Goal: Task Accomplishment & Management: Manage account settings

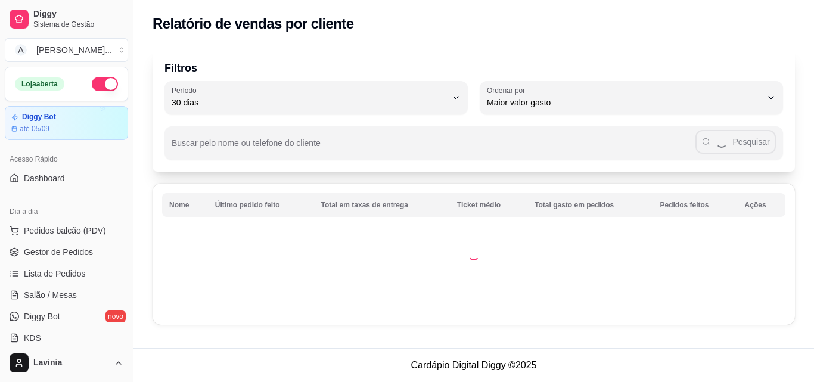
select select "30"
select select "HIGHEST_TOTAL_SPENT_WITH_ORDERS"
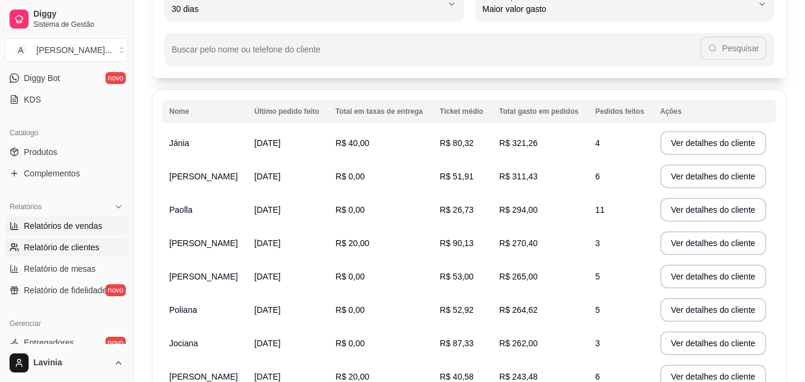
scroll to position [60, 0]
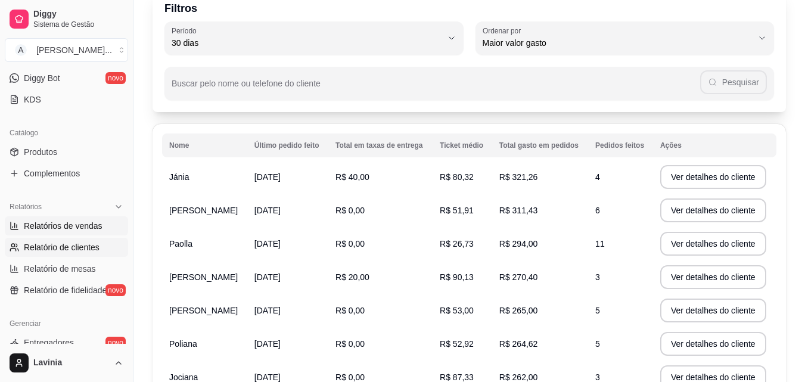
click at [74, 225] on span "Relatórios de vendas" at bounding box center [63, 226] width 79 height 12
select select "ALL"
select select "0"
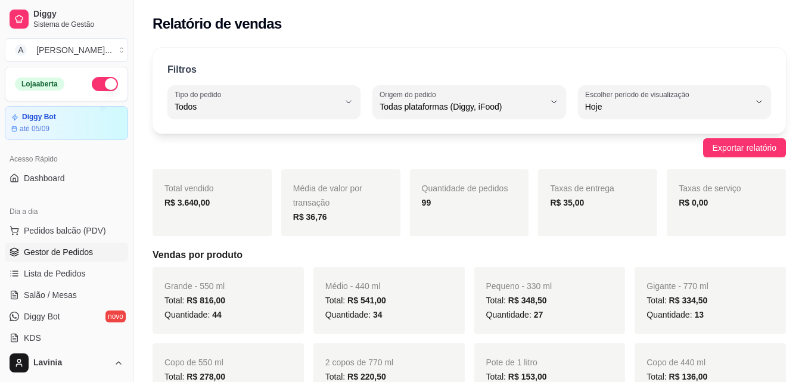
click at [61, 257] on span "Gestor de Pedidos" at bounding box center [58, 252] width 69 height 12
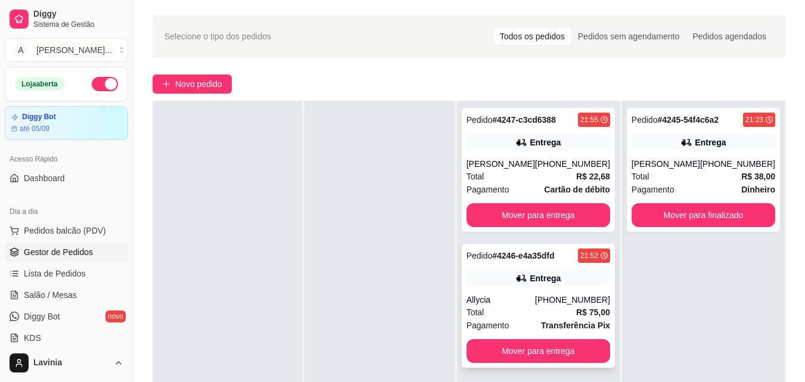
scroll to position [60, 0]
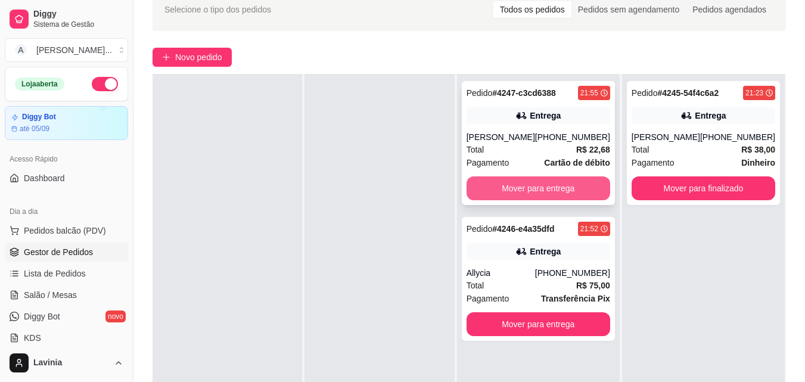
click at [573, 185] on button "Mover para entrega" at bounding box center [538, 188] width 144 height 24
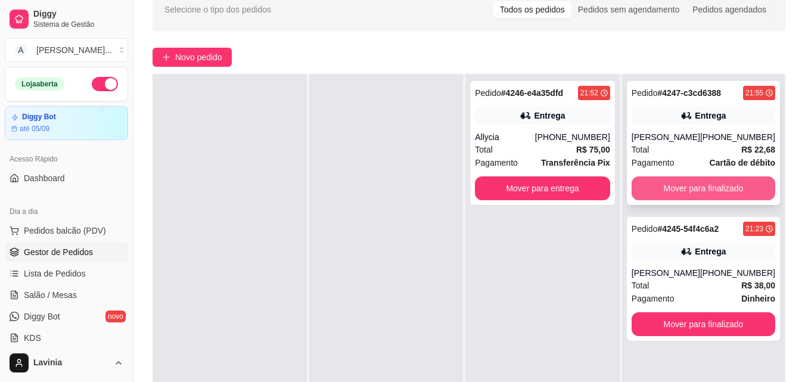
click at [730, 186] on button "Mover para finalizado" at bounding box center [703, 188] width 144 height 24
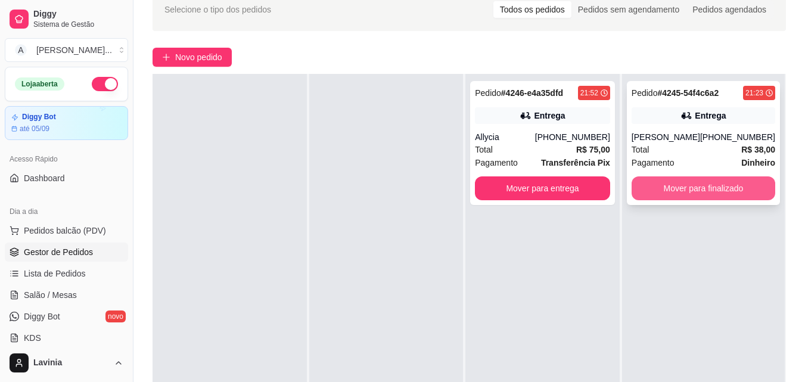
click at [729, 194] on button "Mover para finalizado" at bounding box center [703, 188] width 144 height 24
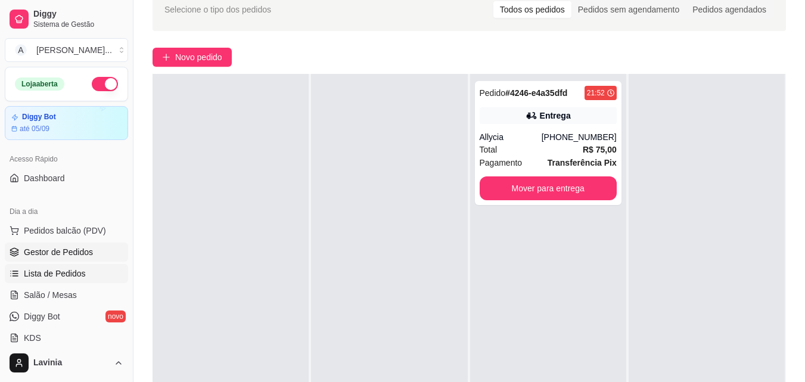
click at [67, 269] on span "Lista de Pedidos" at bounding box center [55, 273] width 62 height 12
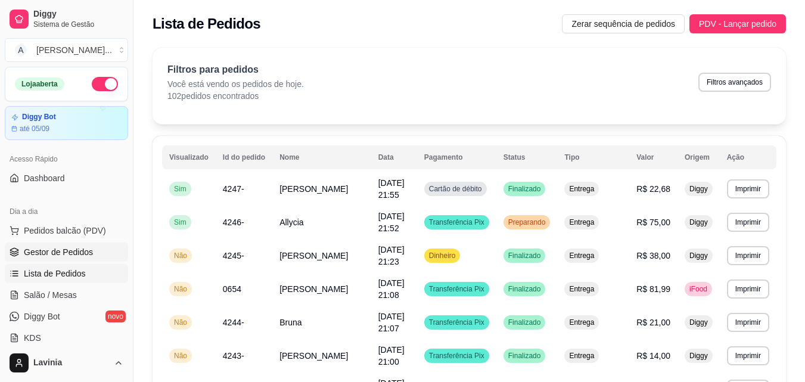
click at [81, 248] on span "Gestor de Pedidos" at bounding box center [58, 252] width 69 height 12
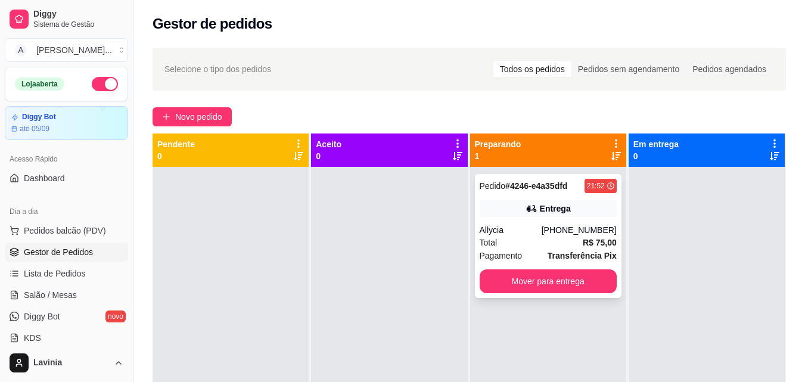
click at [598, 216] on div "Entrega" at bounding box center [548, 208] width 137 height 17
click at [223, 127] on div "Selecione o tipo dos pedidos Todos os pedidos Pedidos sem agendamento Pedidos a…" at bounding box center [468, 285] width 671 height 489
click at [208, 125] on button "Novo pedido" at bounding box center [192, 116] width 79 height 19
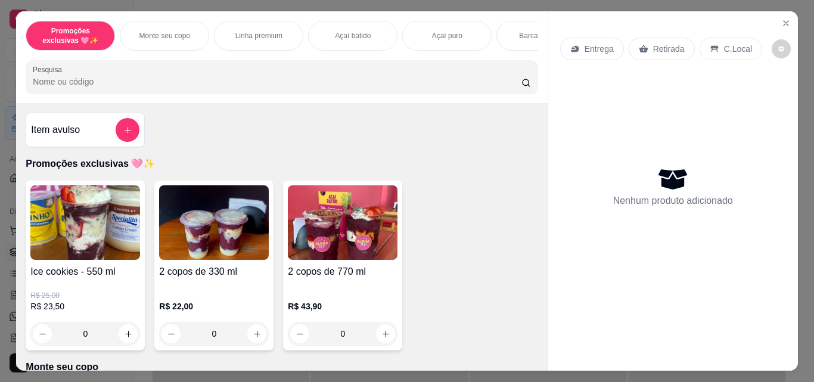
scroll to position [238, 0]
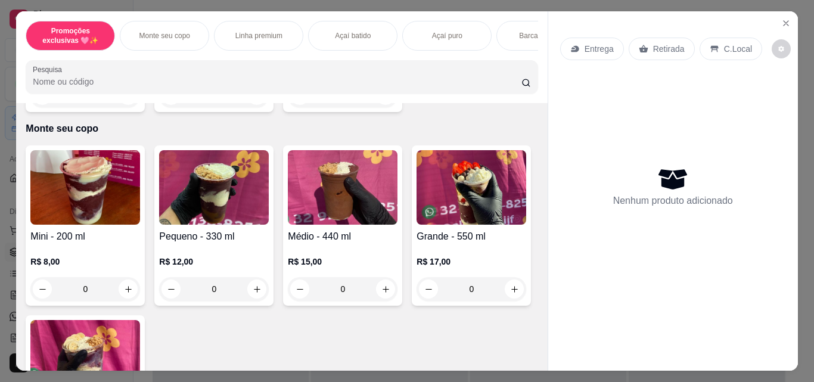
click at [341, 206] on img at bounding box center [343, 187] width 110 height 74
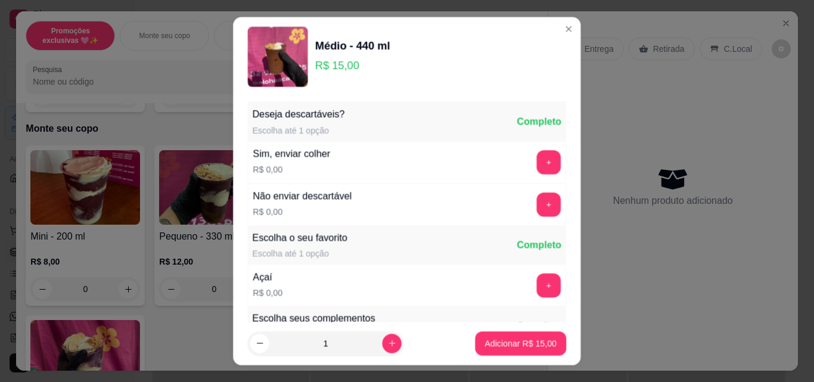
click at [537, 287] on button "+" at bounding box center [549, 285] width 24 height 24
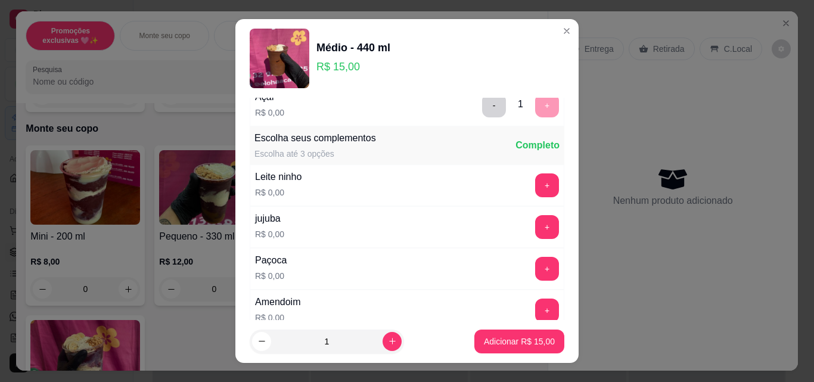
scroll to position [477, 0]
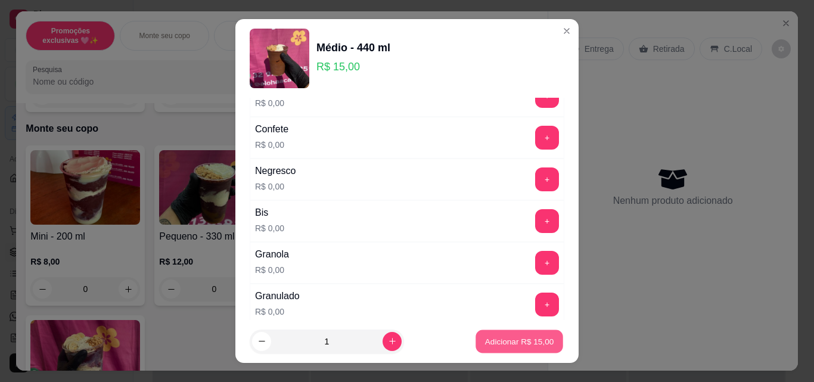
click at [516, 340] on p "Adicionar R$ 15,00" at bounding box center [519, 340] width 69 height 11
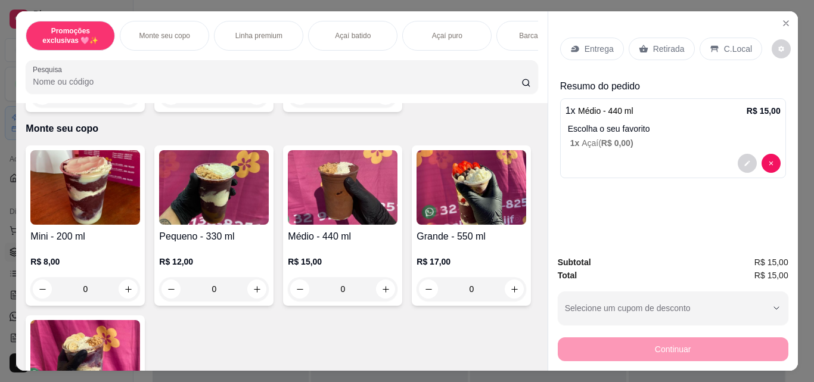
click at [655, 29] on div "Entrega Retirada C.Local" at bounding box center [673, 49] width 226 height 42
click at [571, 38] on div "Entrega" at bounding box center [592, 49] width 64 height 23
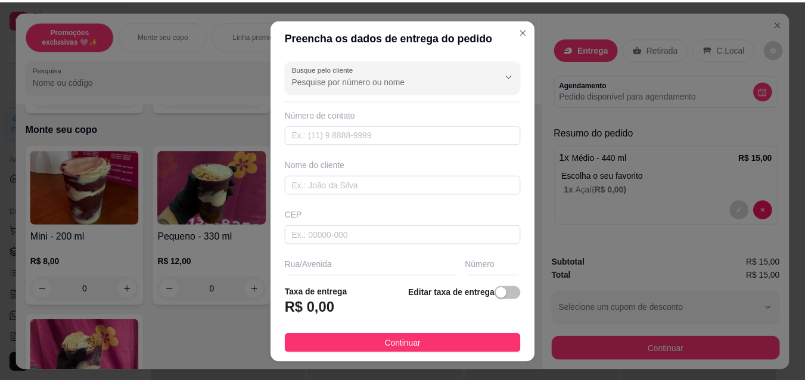
scroll to position [119, 0]
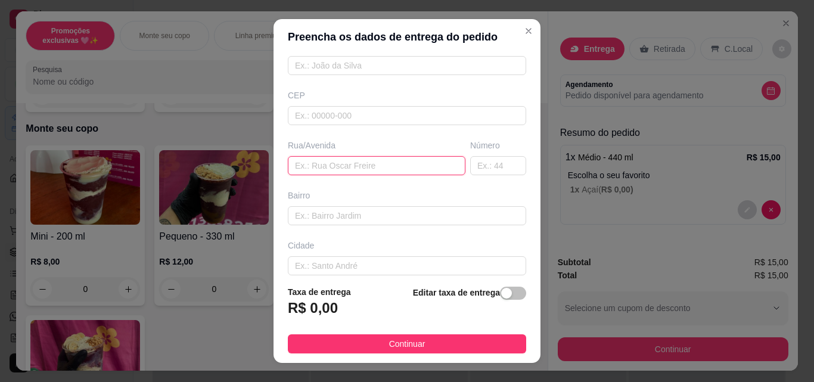
paste input "Rua [PERSON_NAME]"
type input "Rua [PERSON_NAME]"
click at [480, 170] on input "text" at bounding box center [498, 165] width 56 height 19
type input "128"
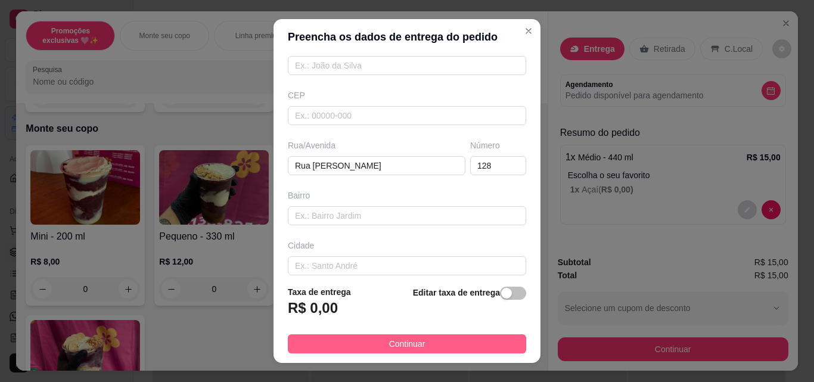
click at [418, 348] on button "Continuar" at bounding box center [407, 343] width 238 height 19
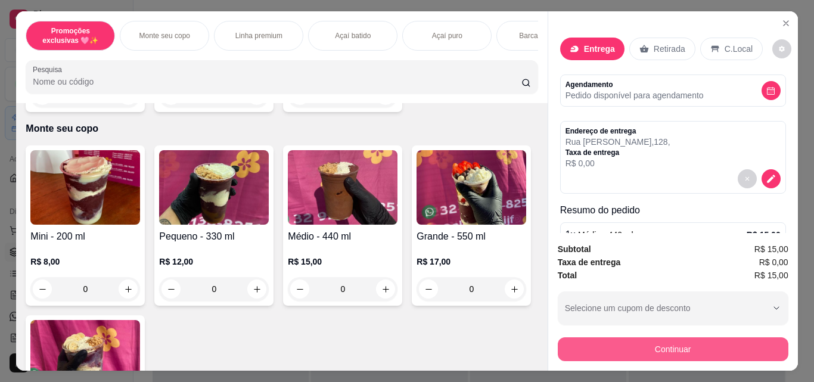
click at [604, 350] on button "Continuar" at bounding box center [673, 349] width 231 height 24
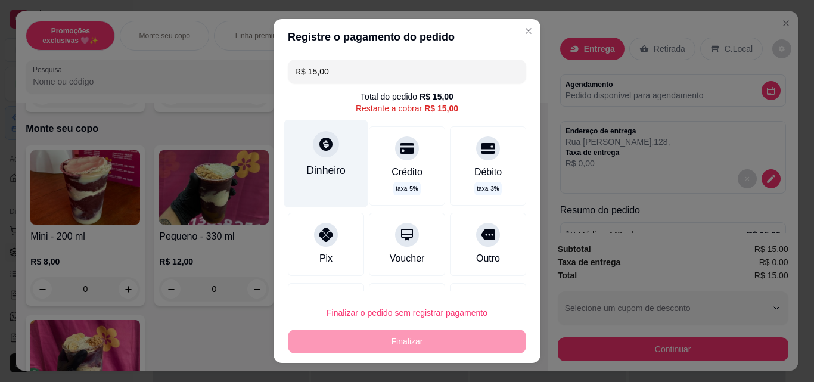
click at [294, 145] on div "Dinheiro" at bounding box center [326, 163] width 84 height 87
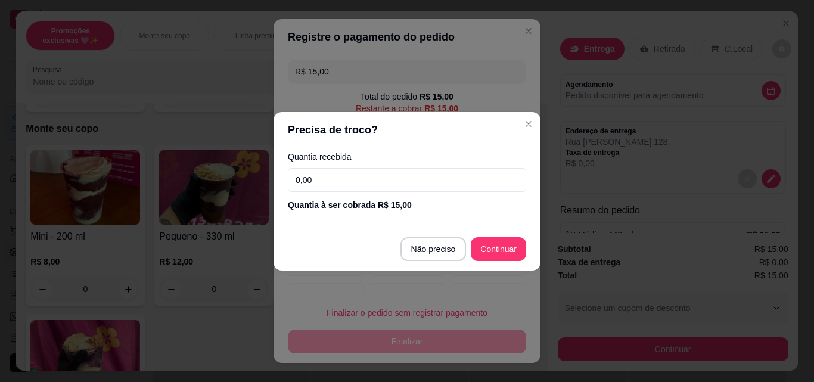
click at [377, 184] on input "0,00" at bounding box center [407, 180] width 238 height 24
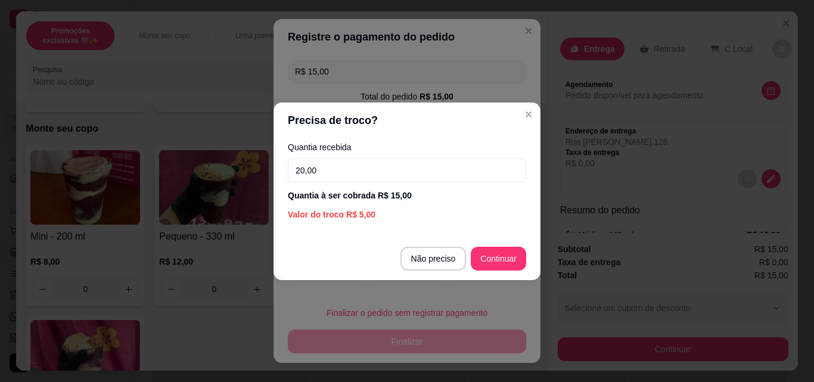
type input "20,00"
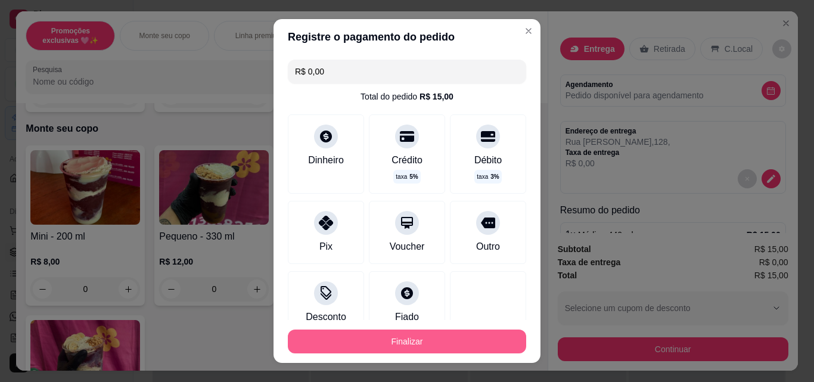
click at [459, 341] on button "Finalizar" at bounding box center [407, 341] width 238 height 24
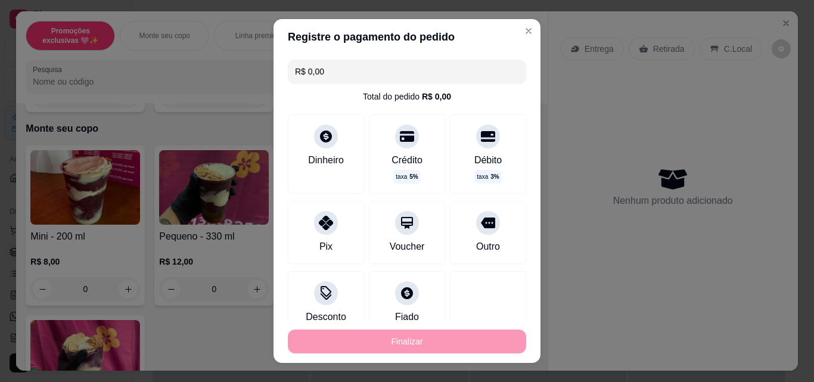
type input "-R$ 15,00"
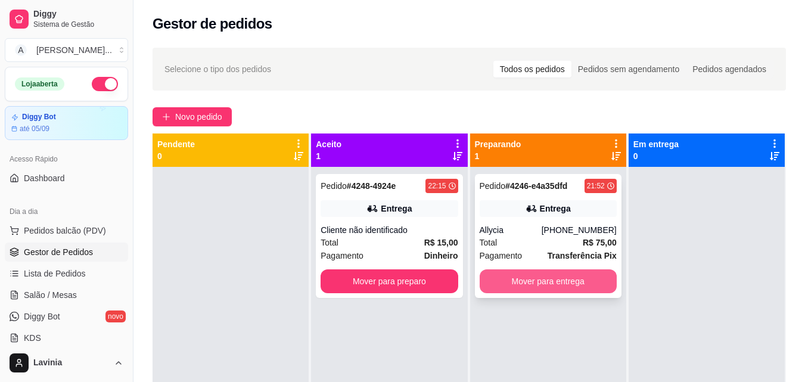
click at [525, 291] on button "Mover para entrega" at bounding box center [548, 281] width 137 height 24
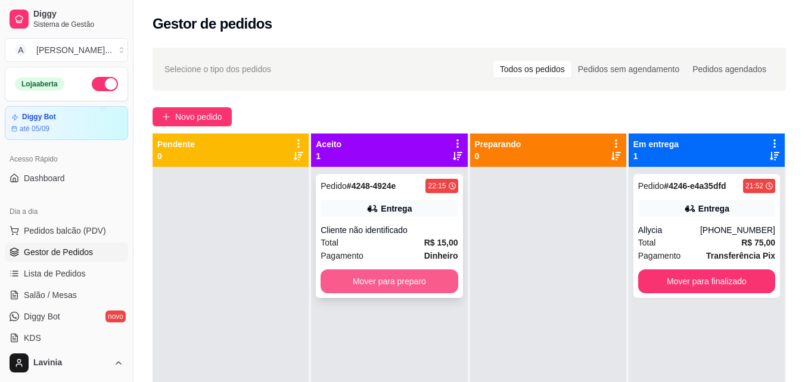
click at [437, 283] on button "Mover para preparo" at bounding box center [389, 281] width 137 height 24
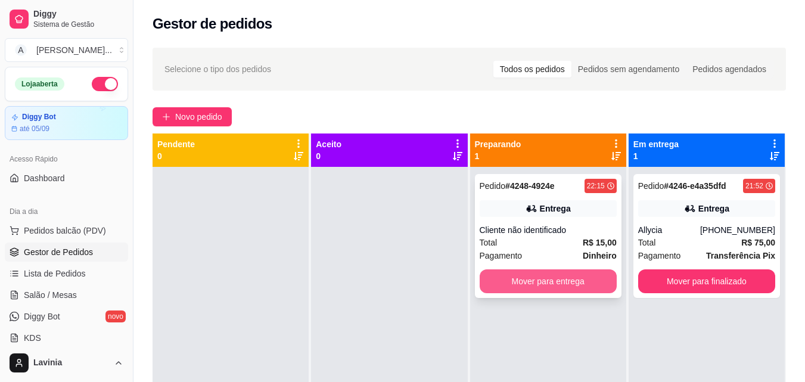
click at [547, 283] on button "Mover para entrega" at bounding box center [548, 281] width 137 height 24
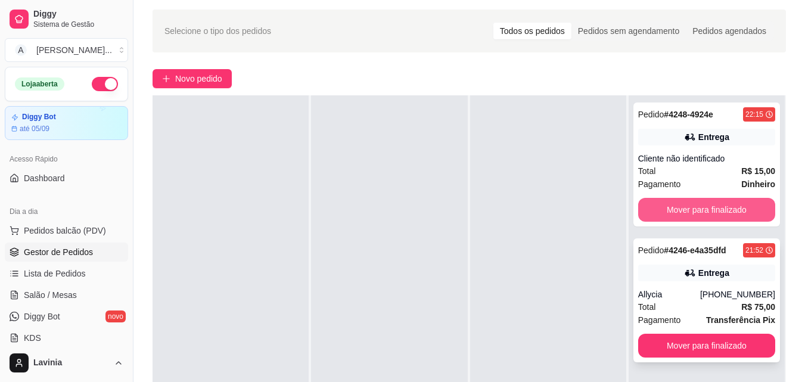
scroll to position [60, 0]
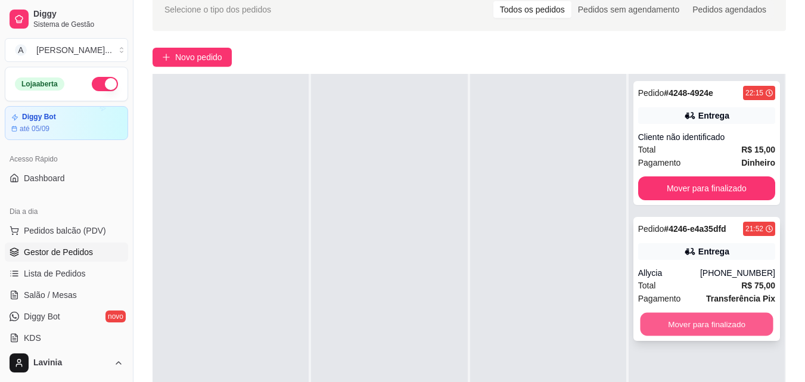
click at [717, 316] on button "Mover para finalizado" at bounding box center [706, 324] width 133 height 23
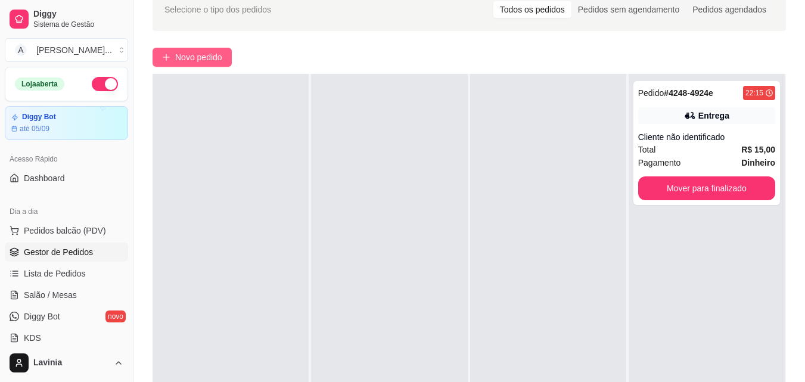
scroll to position [0, 0]
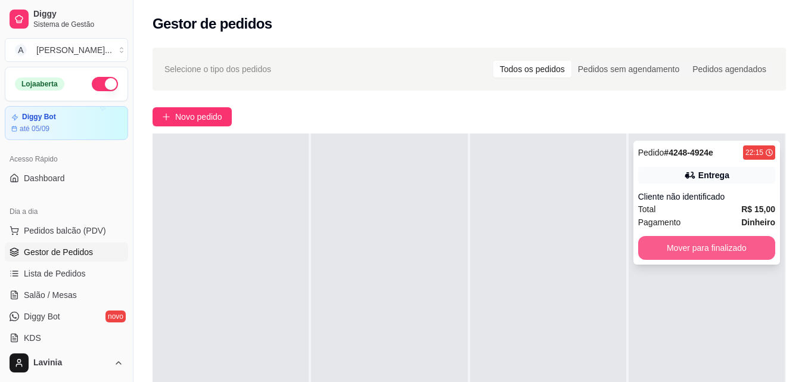
click at [705, 245] on button "Mover para finalizado" at bounding box center [706, 248] width 137 height 24
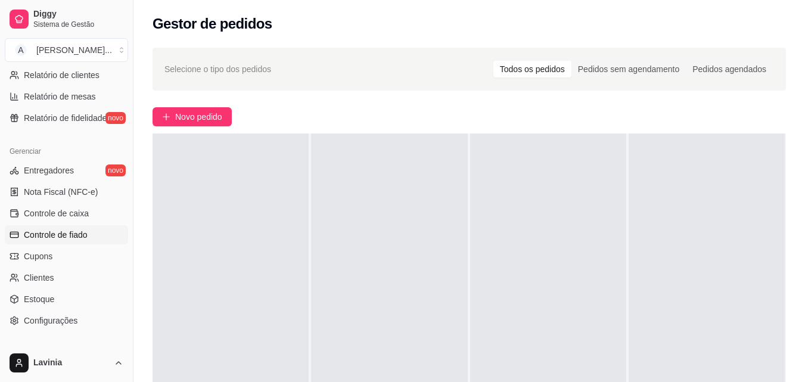
scroll to position [417, 0]
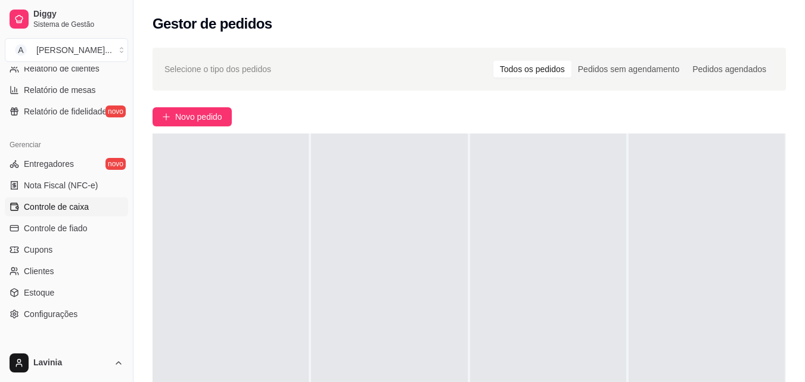
click at [82, 206] on span "Controle de caixa" at bounding box center [56, 207] width 65 height 12
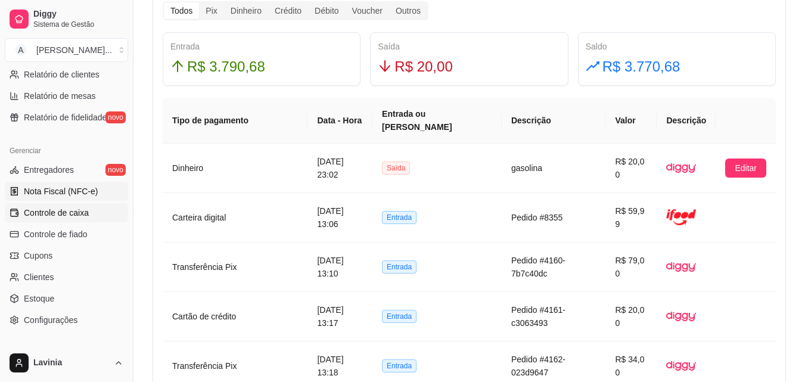
scroll to position [178, 0]
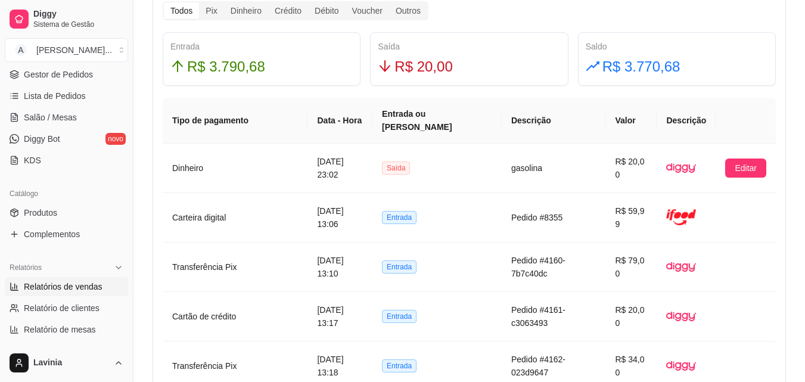
click at [73, 287] on span "Relatórios de vendas" at bounding box center [63, 287] width 79 height 12
select select "ALL"
select select "0"
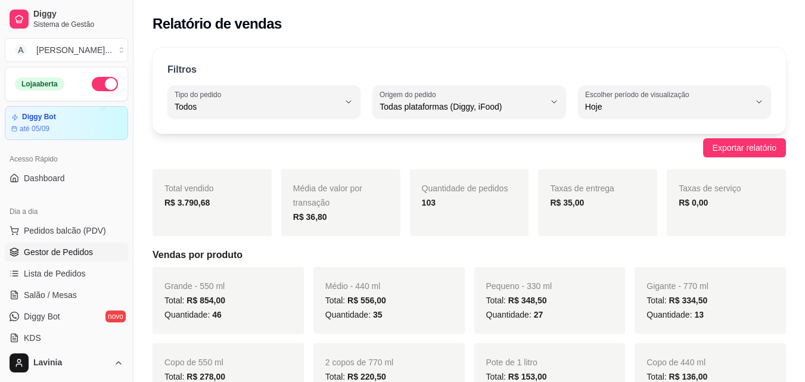
click at [52, 256] on span "Gestor de Pedidos" at bounding box center [58, 252] width 69 height 12
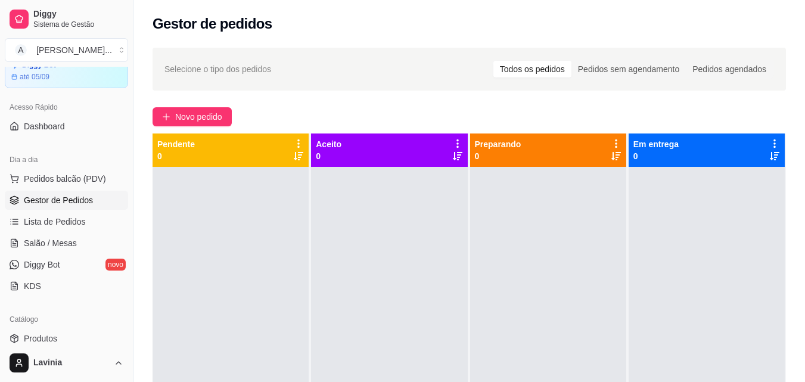
scroll to position [179, 0]
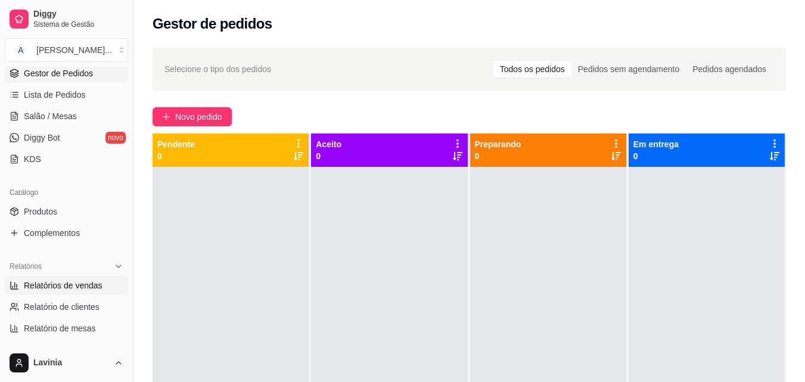
click at [84, 284] on span "Relatórios de vendas" at bounding box center [63, 285] width 79 height 12
select select "ALL"
select select "0"
